Goal: Task Accomplishment & Management: Manage account settings

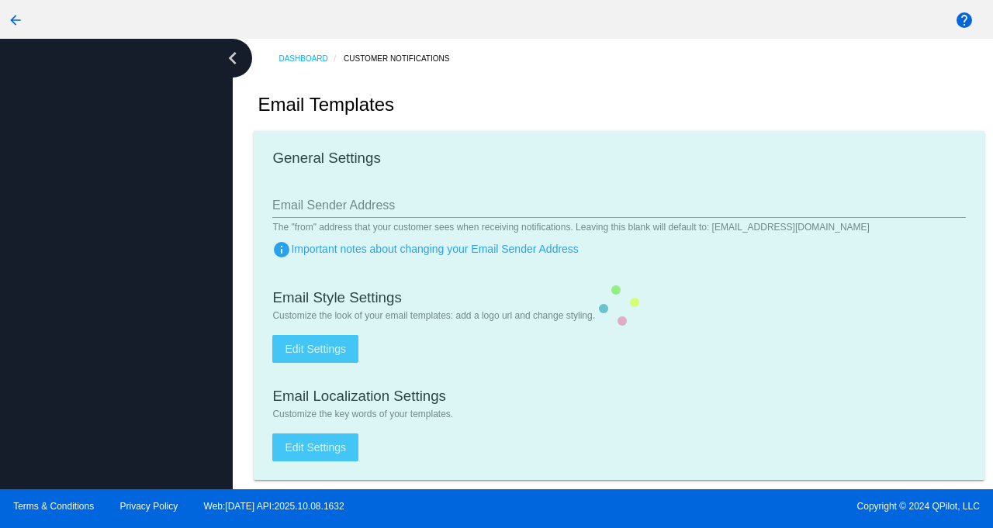
type input "[EMAIL_ADDRESS][DOMAIN_NAME]"
checkbox input "true"
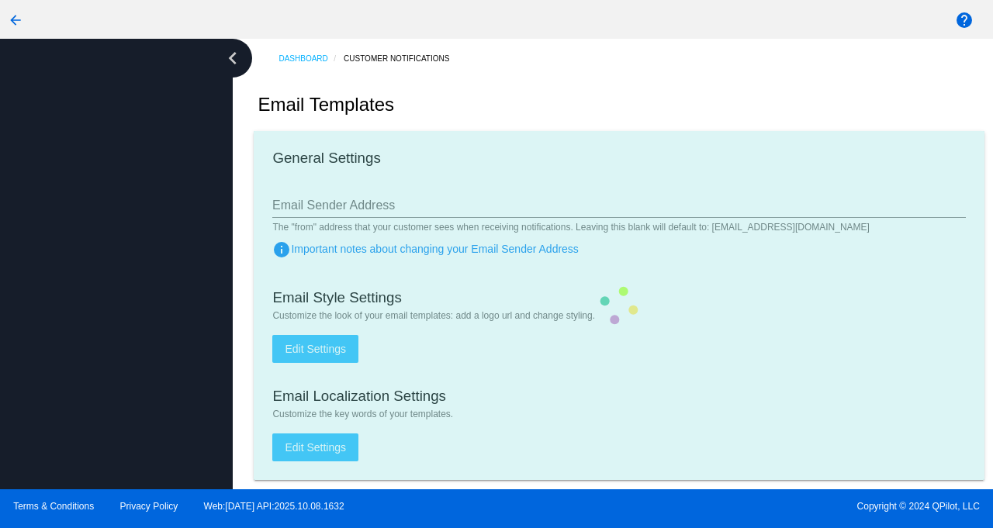
type input "[PERSON_NAME][EMAIL_ADDRESS][DOMAIN_NAME]"
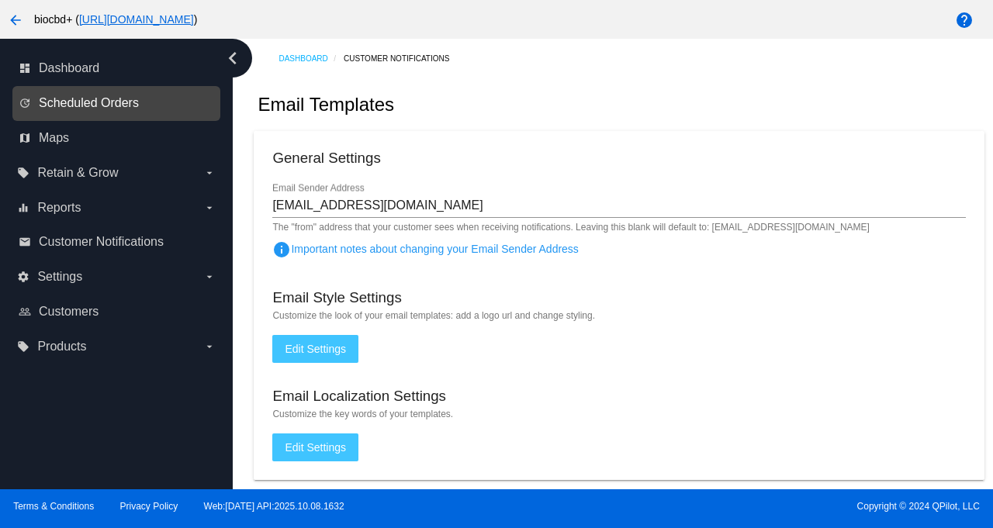
click at [93, 107] on span "Scheduled Orders" at bounding box center [89, 103] width 100 height 14
